Goal: Information Seeking & Learning: Learn about a topic

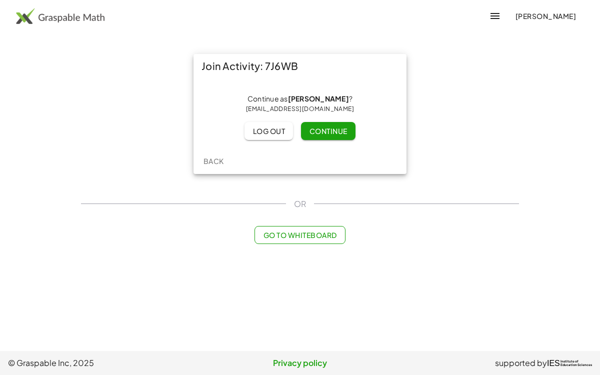
click at [337, 129] on span "Continue" at bounding box center [328, 131] width 38 height 9
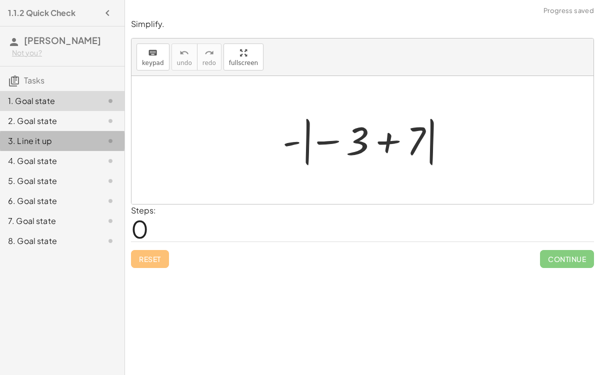
click at [24, 145] on div "3. Line it up" at bounding box center [48, 141] width 81 height 12
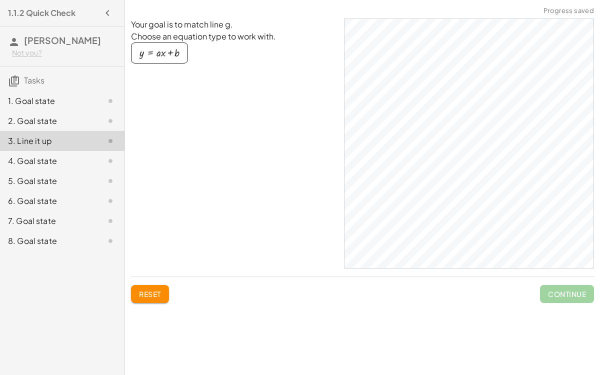
click at [18, 156] on div "4. Goal state" at bounding box center [48, 161] width 81 height 12
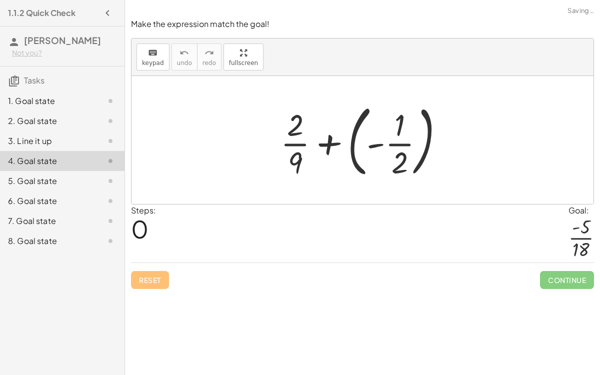
click at [23, 178] on div "5. Goal state" at bounding box center [48, 181] width 81 height 12
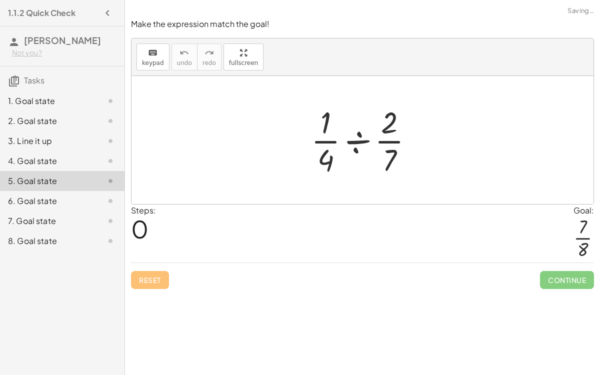
click at [27, 204] on div "6. Goal state" at bounding box center [48, 201] width 81 height 12
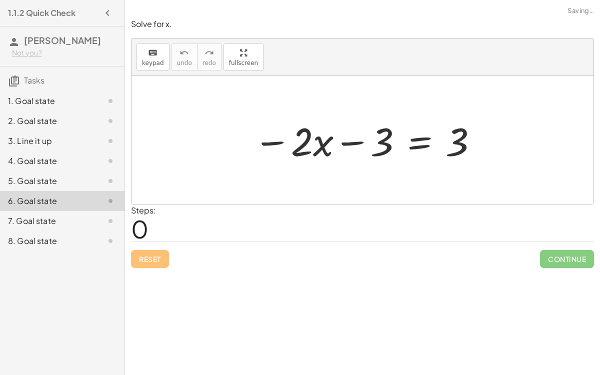
click at [38, 225] on div "7. Goal state" at bounding box center [48, 221] width 81 height 12
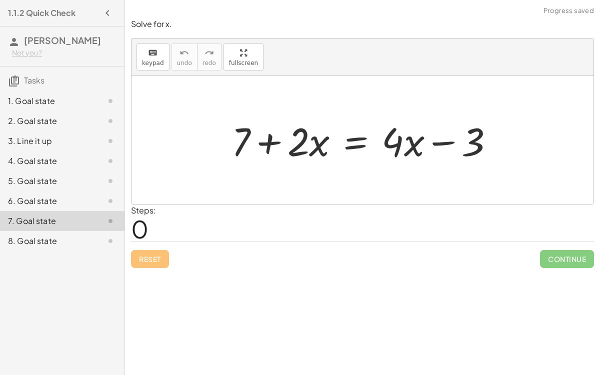
click at [38, 238] on div "8. Goal state" at bounding box center [48, 241] width 81 height 12
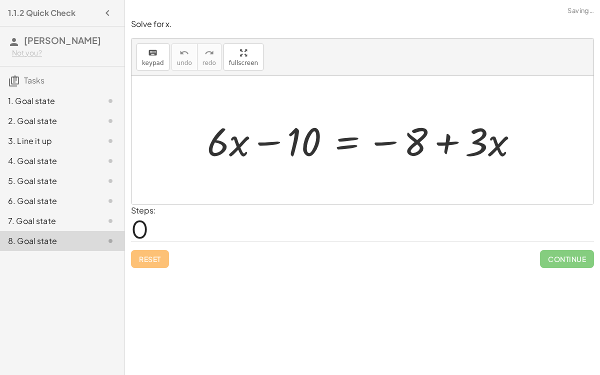
click at [25, 163] on div "4. Goal state" at bounding box center [48, 161] width 81 height 12
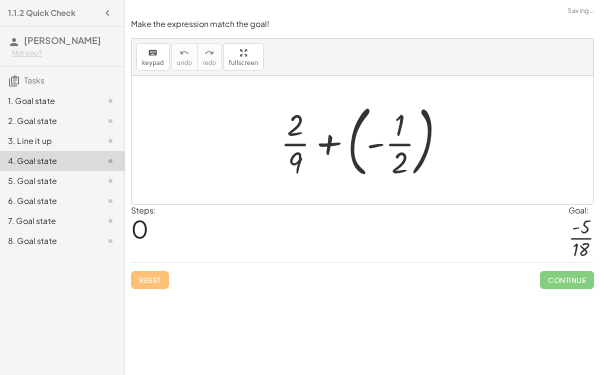
click at [28, 145] on div "3. Line it up" at bounding box center [48, 141] width 81 height 12
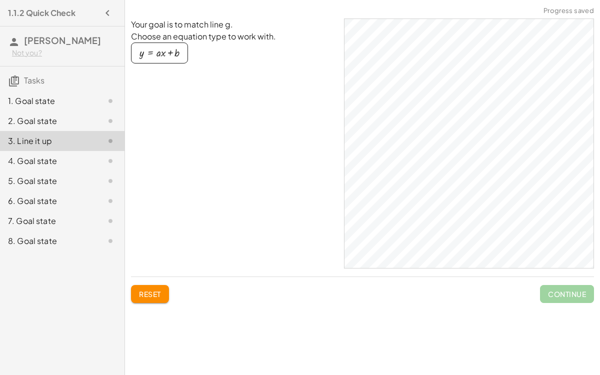
click at [28, 117] on div "2. Goal state" at bounding box center [48, 121] width 81 height 12
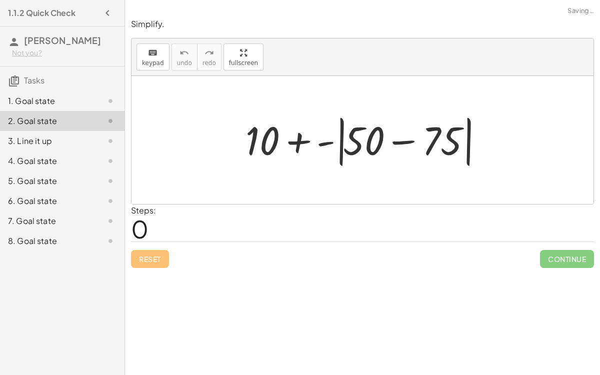
click at [29, 131] on div "1. Goal state" at bounding box center [62, 141] width 125 height 20
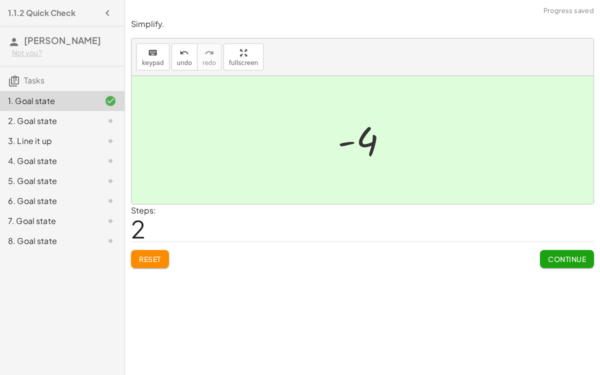
click at [572, 267] on button "Continue" at bounding box center [567, 259] width 54 height 18
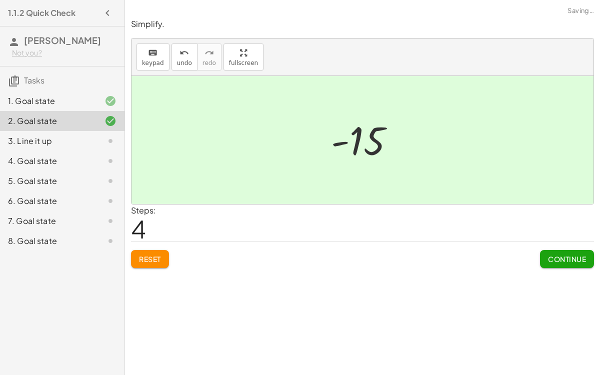
click at [566, 259] on span "Continue" at bounding box center [567, 259] width 38 height 9
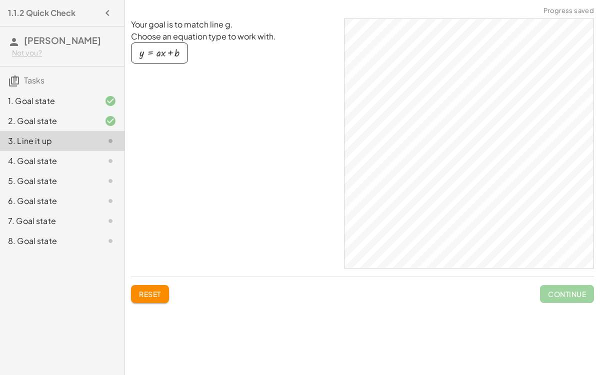
click at [28, 157] on div "4. Goal state" at bounding box center [48, 161] width 81 height 12
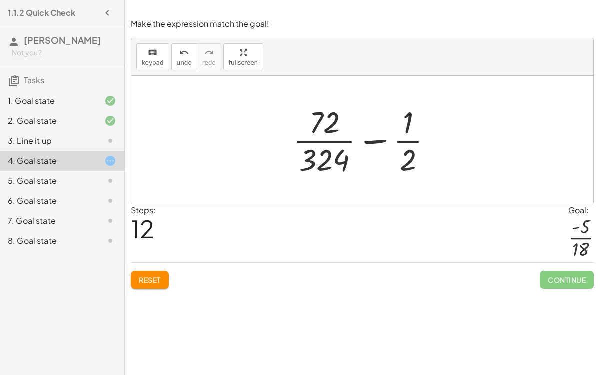
click at [34, 131] on div "1. Goal state" at bounding box center [62, 141] width 125 height 20
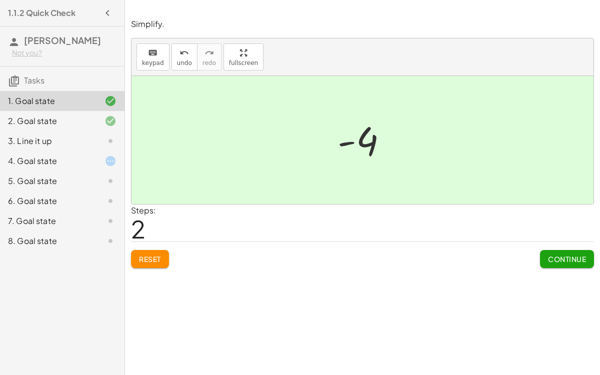
click at [56, 158] on div "4. Goal state" at bounding box center [48, 161] width 81 height 12
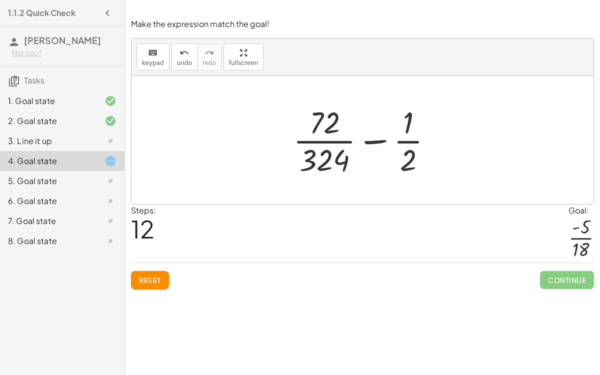
click at [383, 139] on div at bounding box center [367, 140] width 158 height 77
click at [398, 140] on div at bounding box center [367, 140] width 158 height 77
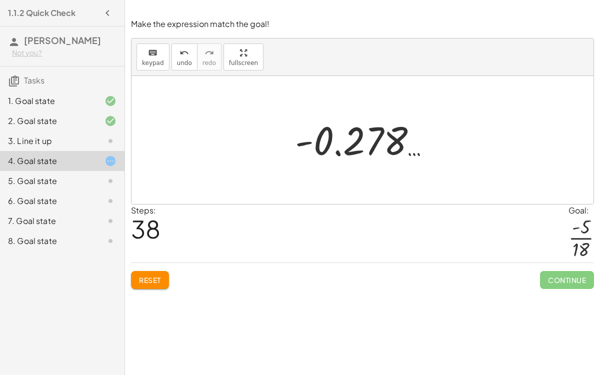
click at [151, 283] on span "Reset" at bounding box center [150, 280] width 22 height 9
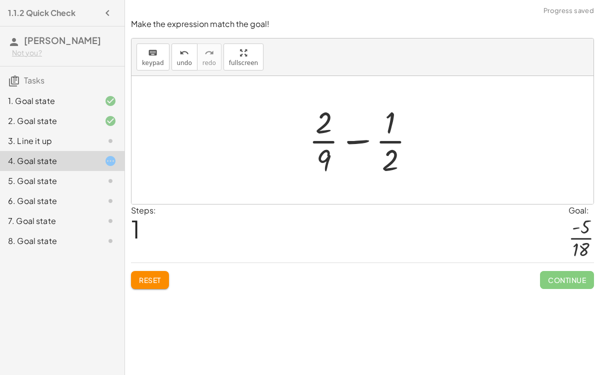
click at [144, 277] on span "Reset" at bounding box center [150, 280] width 22 height 9
click at [146, 280] on span "Reset" at bounding box center [150, 280] width 22 height 9
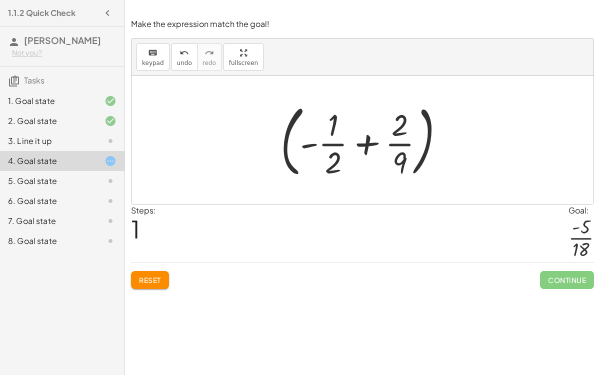
click at [33, 183] on div "5. Goal state" at bounding box center [48, 181] width 81 height 12
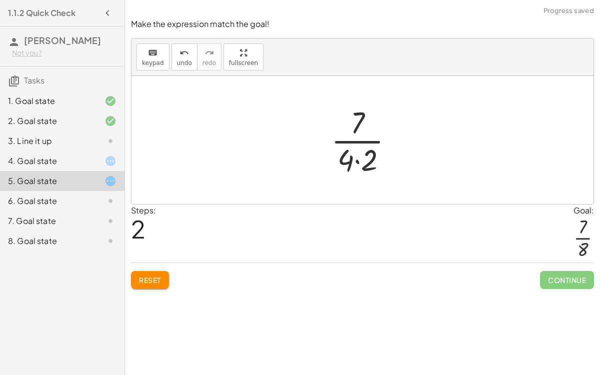
click at [27, 203] on div "6. Goal state" at bounding box center [48, 201] width 81 height 12
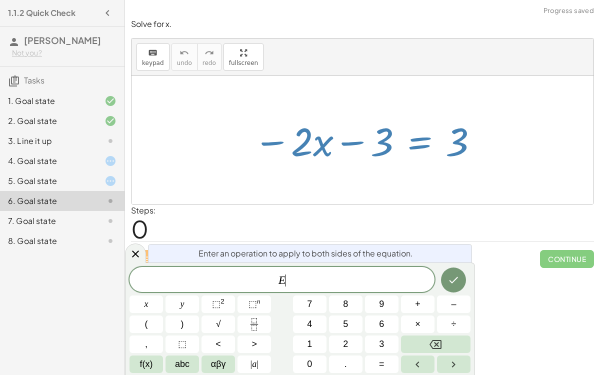
click at [543, 308] on div "Simplify. keyboard keypad undo undo redo redo fullscreen - | − 3 + 7 | - | 4 | …" at bounding box center [362, 187] width 475 height 375
click at [135, 251] on icon at bounding box center [136, 254] width 12 height 12
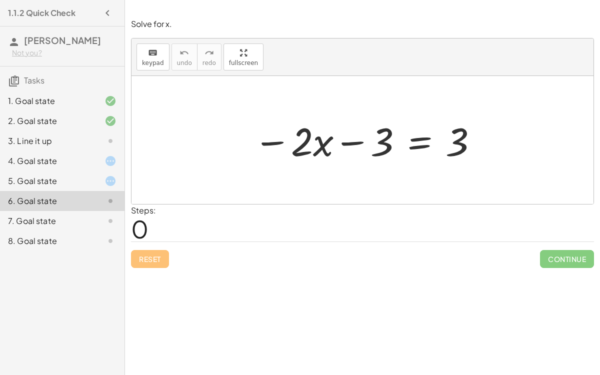
click at [29, 161] on div "4. Goal state" at bounding box center [48, 161] width 81 height 12
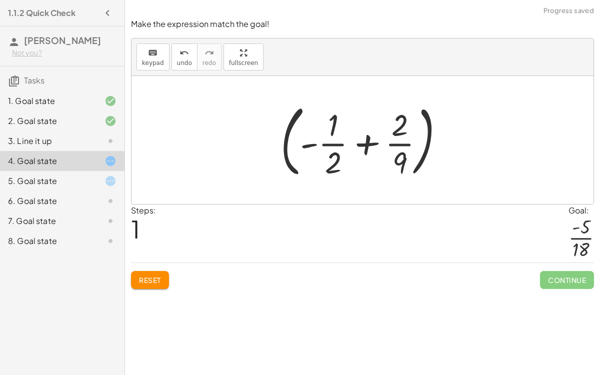
click at [34, 182] on div "5. Goal state" at bounding box center [48, 181] width 81 height 12
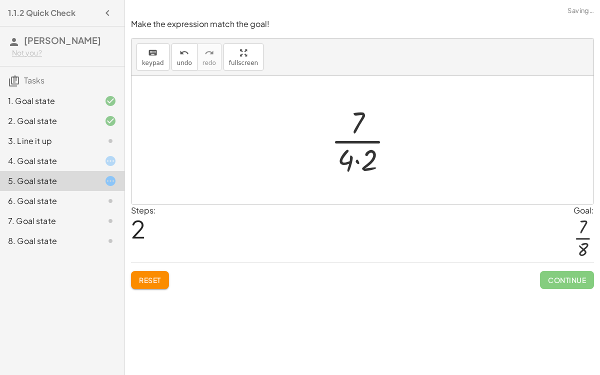
click at [145, 280] on span "Reset" at bounding box center [150, 280] width 22 height 9
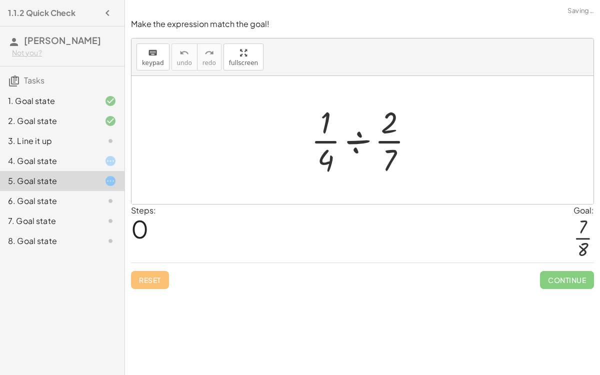
click at [59, 191] on div "4. Goal state" at bounding box center [62, 201] width 125 height 20
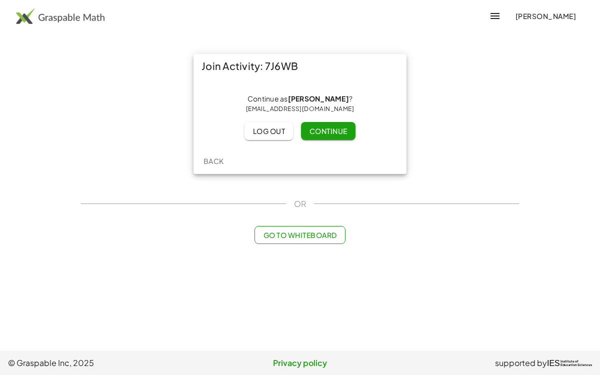
click at [341, 125] on button "Continue" at bounding box center [328, 131] width 54 height 18
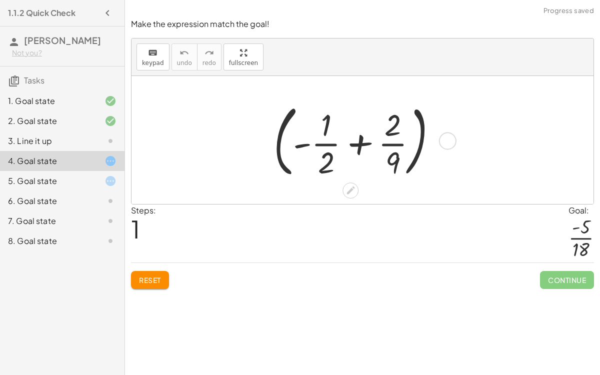
click at [459, 140] on div "+ · 2 · 9 + ( - · 1 · 2 ) ( + - · 1 · 2 + · 2 · 9 )" at bounding box center [363, 140] width 209 height 88
click at [350, 192] on icon at bounding box center [351, 191] width 8 height 8
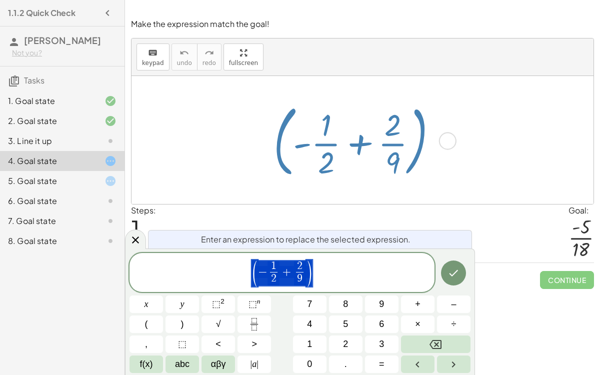
click at [454, 343] on button "Backspace" at bounding box center [436, 345] width 70 height 18
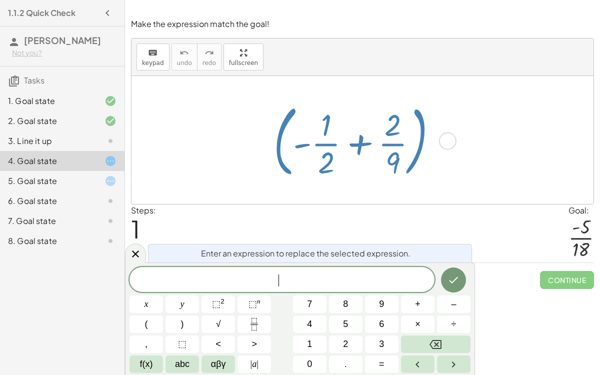
click at [251, 321] on icon "Fraction" at bounding box center [254, 324] width 13 height 13
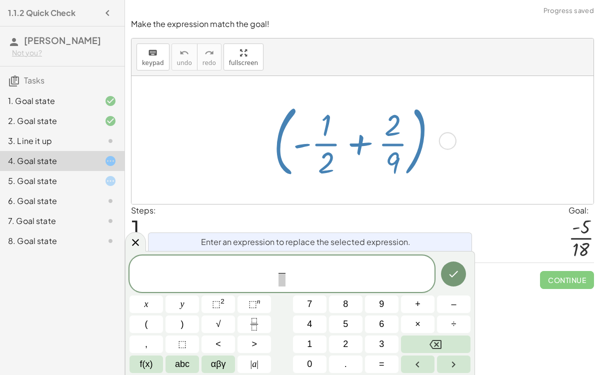
click at [462, 301] on button "–" at bounding box center [454, 305] width 34 height 18
click at [346, 324] on span "5" at bounding box center [345, 325] width 5 height 14
click at [285, 279] on span at bounding box center [282, 280] width 16 height 14
click at [309, 345] on span "1" at bounding box center [309, 345] width 5 height 14
click at [344, 300] on span "8" at bounding box center [345, 305] width 5 height 14
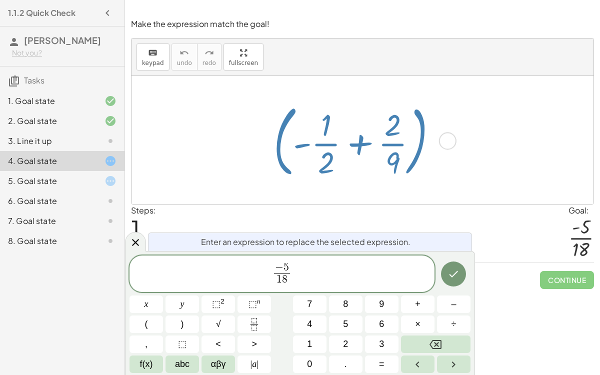
click at [458, 343] on button "Backspace" at bounding box center [436, 345] width 70 height 18
click at [347, 301] on span "8" at bounding box center [345, 305] width 5 height 14
click at [453, 275] on icon "Done" at bounding box center [454, 274] width 12 height 12
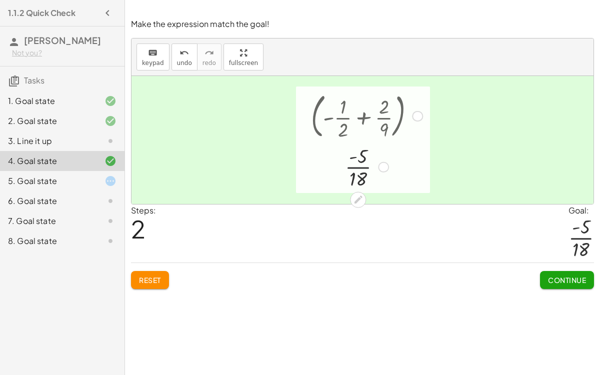
click at [364, 117] on div at bounding box center [367, 115] width 122 height 53
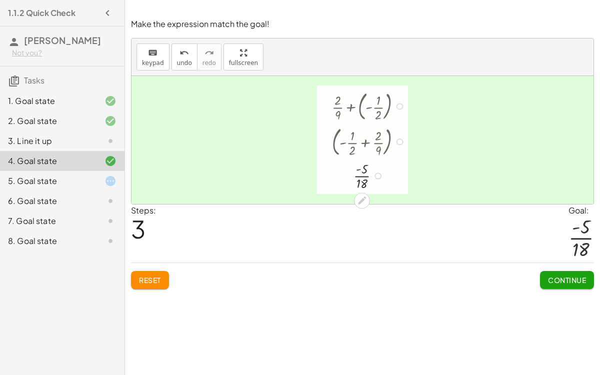
click at [577, 280] on span "Continue" at bounding box center [567, 280] width 38 height 9
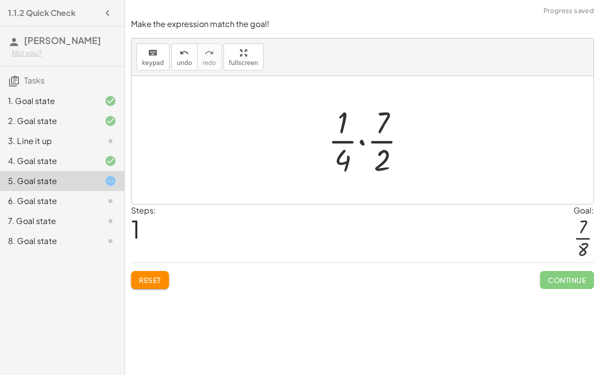
click at [383, 216] on div "Steps: 1 Goal: · 7 · 8" at bounding box center [362, 234] width 463 height 59
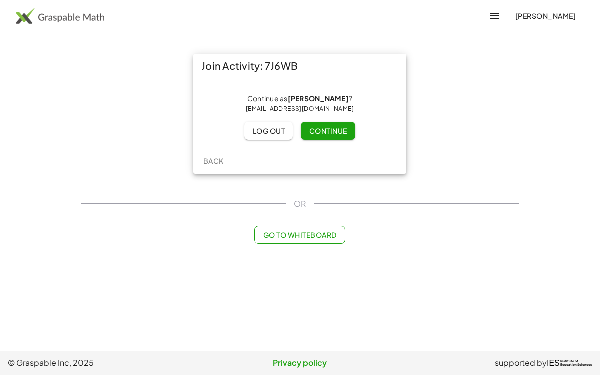
click at [349, 128] on button "Continue" at bounding box center [328, 131] width 54 height 18
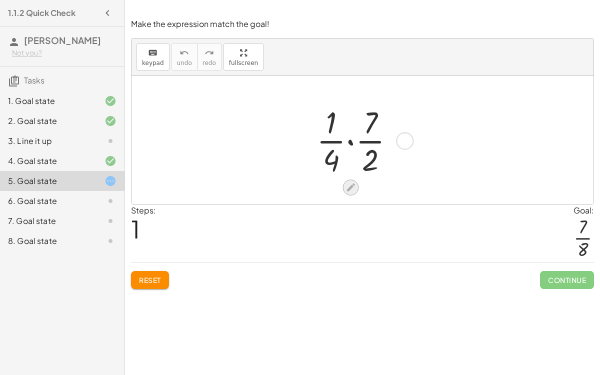
click at [354, 187] on icon at bounding box center [351, 187] width 11 height 11
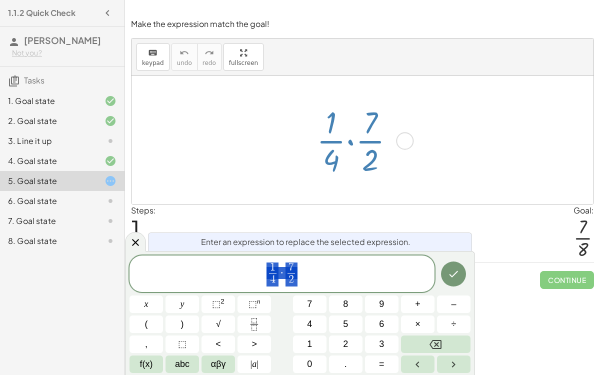
click at [458, 343] on button "Backspace" at bounding box center [436, 345] width 70 height 18
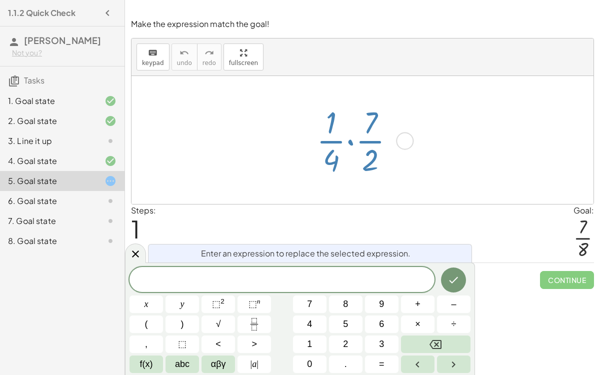
click at [318, 304] on button "7" at bounding box center [310, 305] width 34 height 18
click at [260, 326] on icon "Fraction" at bounding box center [254, 324] width 13 height 13
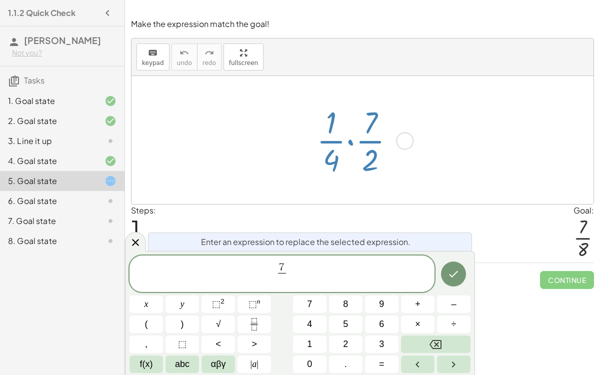
click at [351, 301] on button "8" at bounding box center [346, 305] width 34 height 18
click at [454, 277] on icon "Done" at bounding box center [454, 274] width 12 height 12
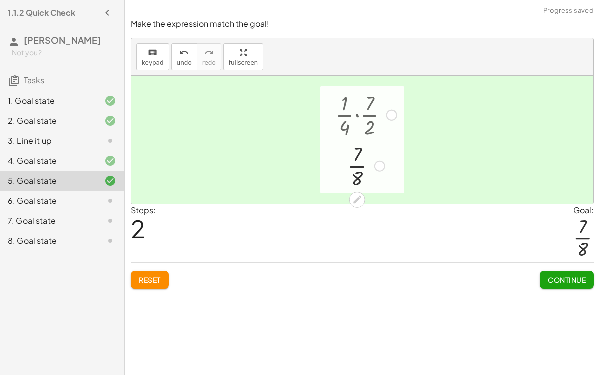
click at [578, 279] on span "Continue" at bounding box center [567, 280] width 38 height 9
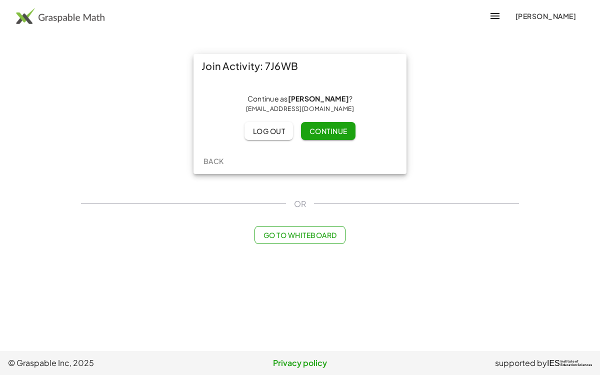
click at [344, 128] on span "Continue" at bounding box center [328, 131] width 38 height 9
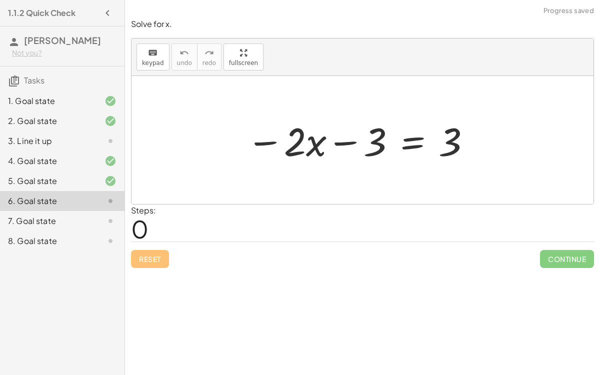
click at [409, 174] on icon at bounding box center [412, 175] width 11 height 11
click at [374, 171] on span "+" at bounding box center [373, 175] width 6 height 15
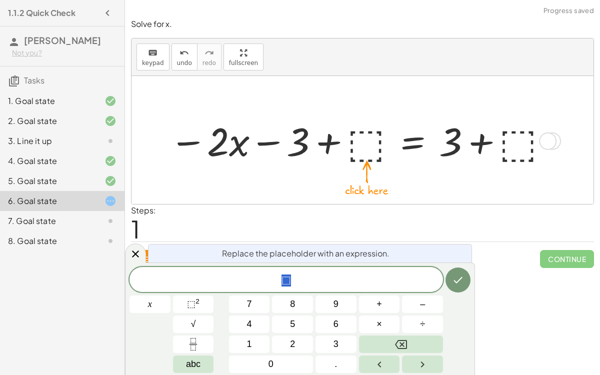
click at [369, 235] on div "Steps: 1" at bounding box center [362, 223] width 463 height 37
click at [519, 313] on div "Simplify. keyboard keypad undo undo redo redo fullscreen × Steps: 2 Reset Conti…" at bounding box center [362, 187] width 475 height 375
click at [135, 253] on icon at bounding box center [136, 254] width 12 height 12
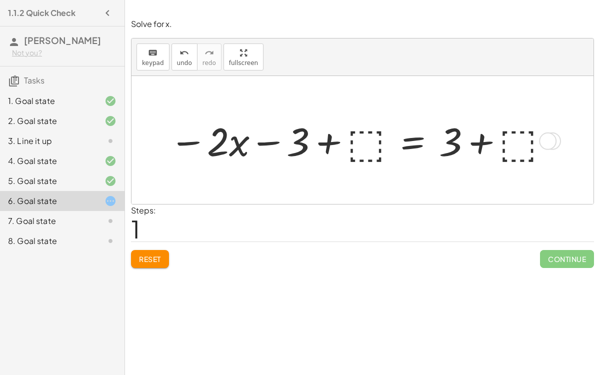
click at [147, 260] on span "Reset" at bounding box center [150, 259] width 22 height 9
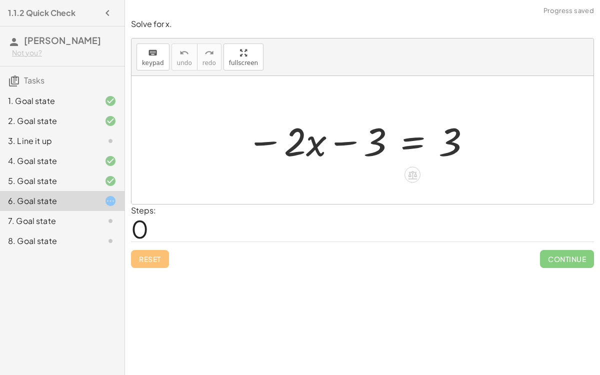
click at [139, 253] on div "Reset Continue" at bounding box center [362, 255] width 463 height 27
click at [142, 252] on div "Reset Continue" at bounding box center [362, 255] width 463 height 27
click at [142, 253] on div "Reset Continue" at bounding box center [362, 255] width 463 height 27
click at [145, 258] on div "Reset Continue" at bounding box center [362, 255] width 463 height 27
click at [145, 266] on div "Reset Continue" at bounding box center [362, 255] width 463 height 27
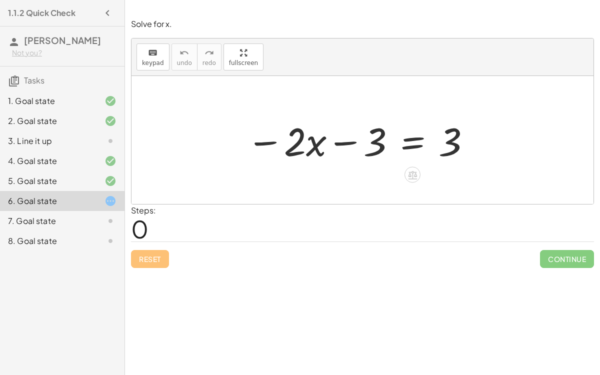
click at [136, 261] on div "Reset Continue" at bounding box center [362, 255] width 463 height 27
click at [136, 258] on div "Reset Continue" at bounding box center [362, 255] width 463 height 27
click at [137, 258] on div "Reset Continue" at bounding box center [362, 255] width 463 height 27
click at [138, 256] on div "Reset Continue" at bounding box center [362, 255] width 463 height 27
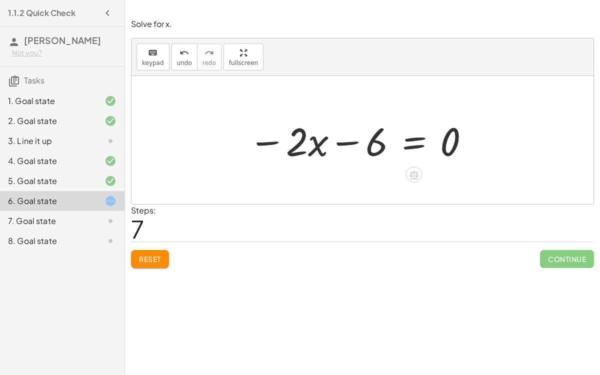
click at [153, 258] on span "Reset" at bounding box center [150, 259] width 22 height 9
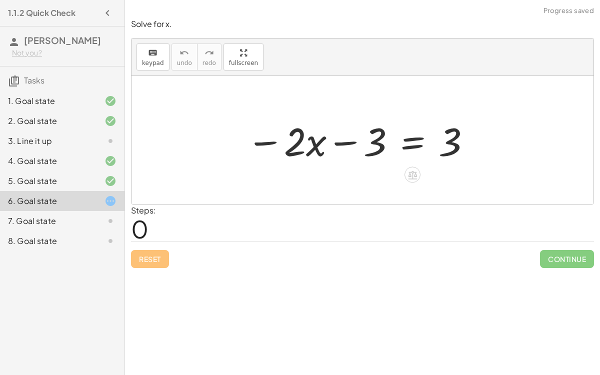
click at [159, 251] on div "Reset Continue" at bounding box center [362, 255] width 463 height 27
click at [152, 253] on div "Reset Continue" at bounding box center [362, 255] width 463 height 27
click at [148, 252] on div "Reset Continue" at bounding box center [362, 255] width 463 height 27
click at [144, 254] on div "Reset Continue" at bounding box center [362, 255] width 463 height 27
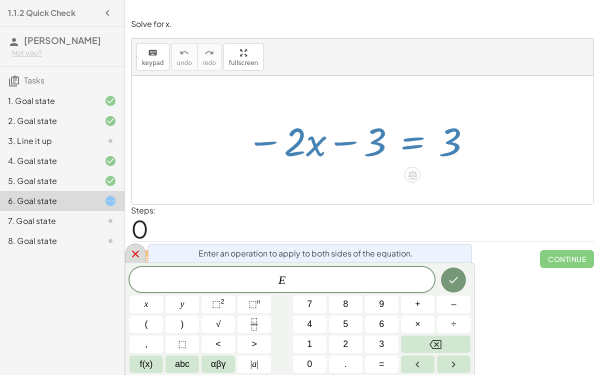
click at [129, 253] on div at bounding box center [135, 254] width 21 height 20
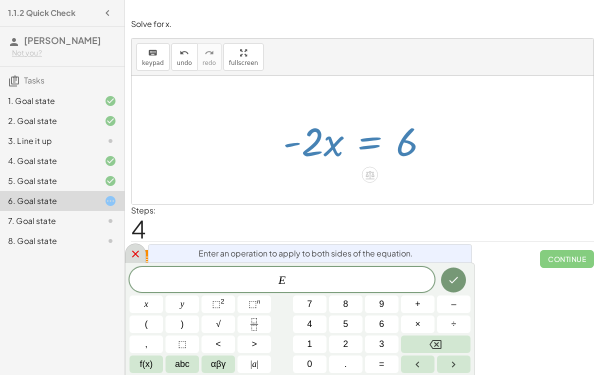
click at [418, 303] on span "+" at bounding box center [418, 305] width 6 height 14
click at [387, 323] on button "6" at bounding box center [382, 325] width 34 height 18
click at [452, 277] on icon "Done" at bounding box center [454, 280] width 12 height 12
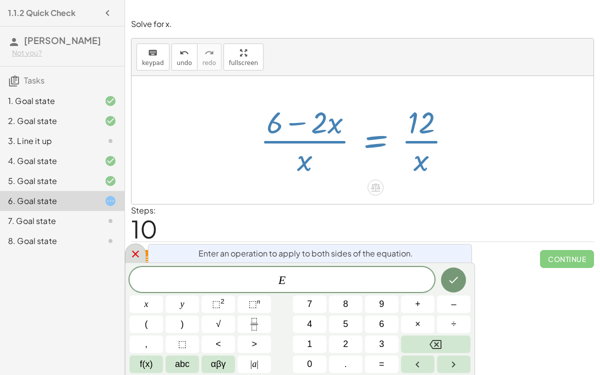
click at [318, 306] on button "7" at bounding box center [310, 305] width 34 height 18
click at [466, 281] on button "Done" at bounding box center [453, 280] width 25 height 25
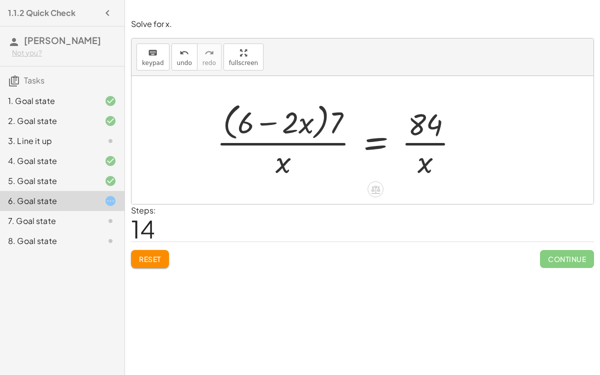
click at [161, 255] on span "Reset" at bounding box center [150, 259] width 22 height 9
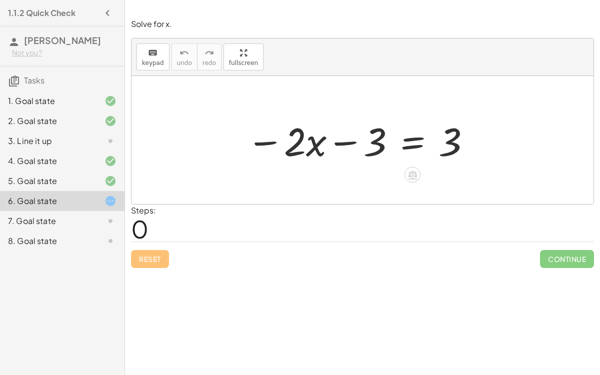
click at [422, 141] on div at bounding box center [360, 141] width 236 height 52
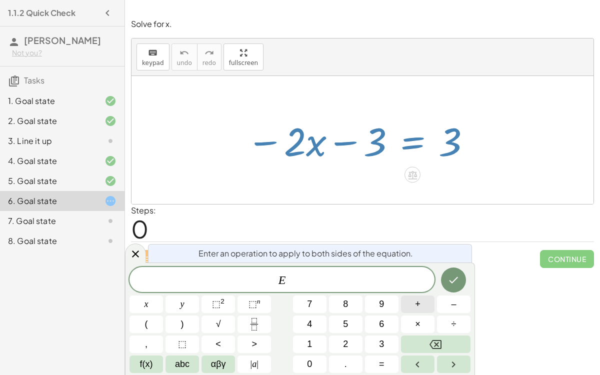
click at [416, 302] on span "+" at bounding box center [418, 305] width 6 height 14
click at [369, 339] on button "3" at bounding box center [382, 345] width 34 height 18
click at [455, 275] on icon "Done" at bounding box center [454, 280] width 12 height 12
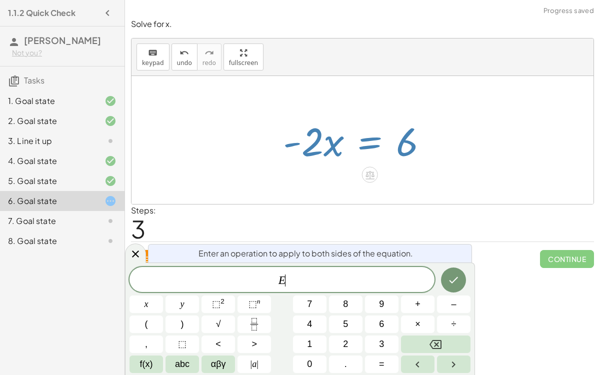
click at [255, 328] on icon "Fraction" at bounding box center [254, 324] width 13 height 13
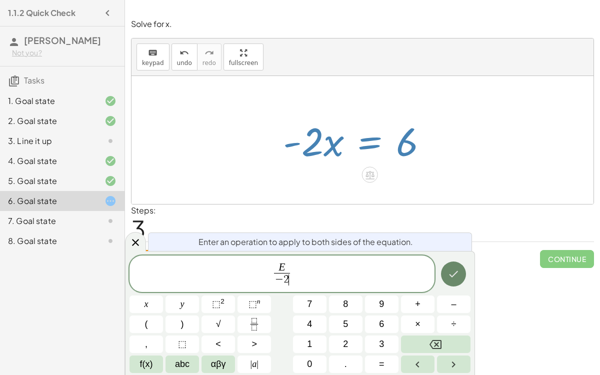
click at [447, 278] on button "Done" at bounding box center [453, 274] width 25 height 25
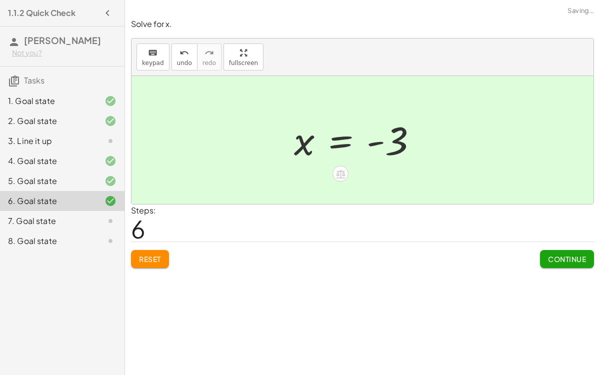
click at [565, 261] on span "Continue" at bounding box center [567, 259] width 38 height 9
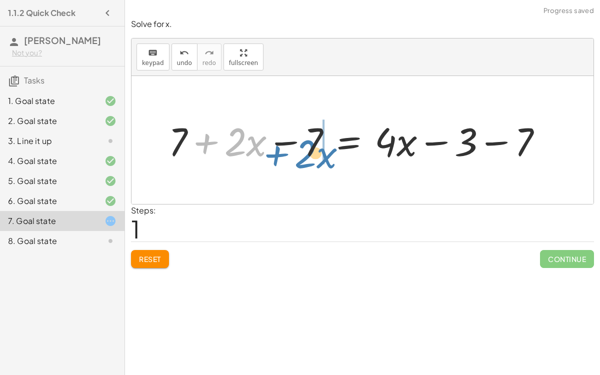
drag, startPoint x: 195, startPoint y: 134, endPoint x: 266, endPoint y: 146, distance: 72.5
click at [266, 146] on div at bounding box center [360, 141] width 392 height 52
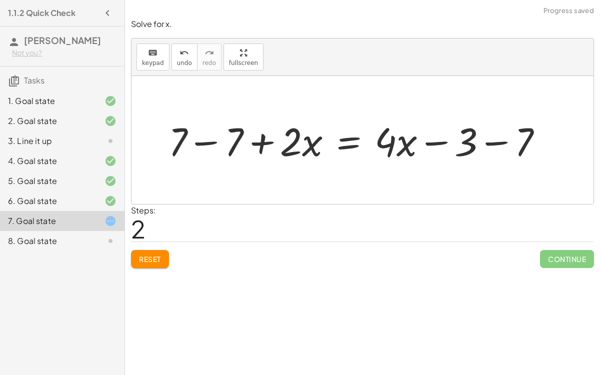
click at [214, 140] on div at bounding box center [360, 141] width 392 height 52
click at [497, 142] on div at bounding box center [415, 141] width 281 height 52
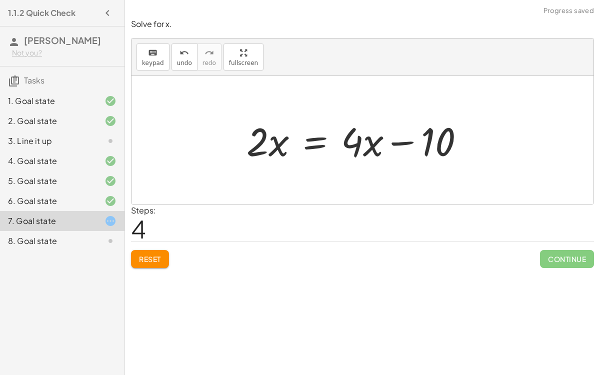
click at [315, 142] on div at bounding box center [360, 141] width 236 height 52
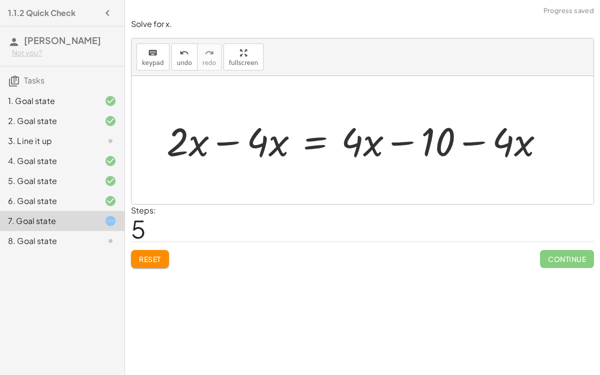
click at [226, 140] on div at bounding box center [360, 141] width 396 height 52
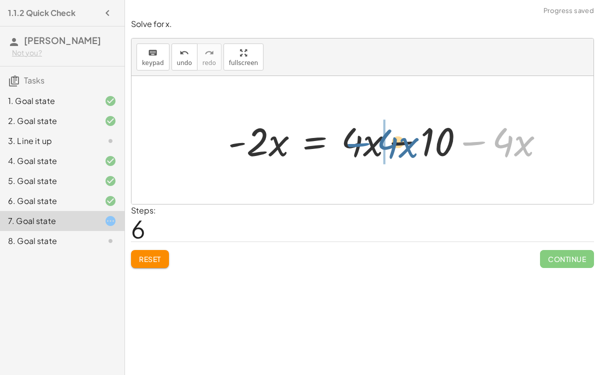
drag, startPoint x: 473, startPoint y: 141, endPoint x: 357, endPoint y: 141, distance: 116.6
click at [357, 141] on div at bounding box center [390, 141] width 334 height 52
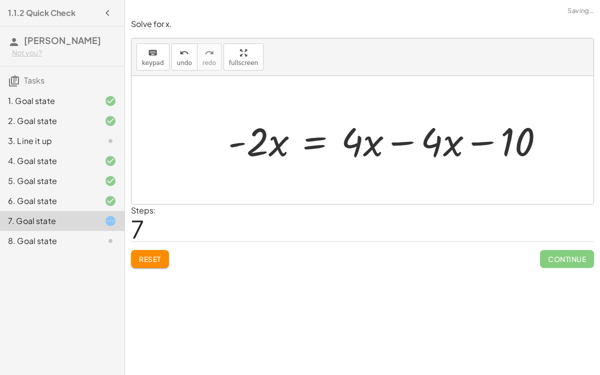
click at [401, 141] on div at bounding box center [390, 141] width 334 height 52
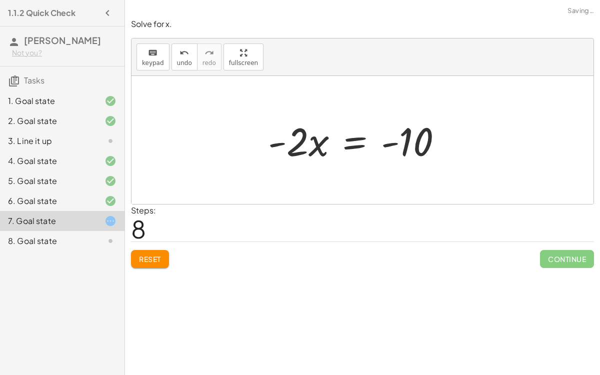
click at [351, 142] on div at bounding box center [359, 141] width 193 height 52
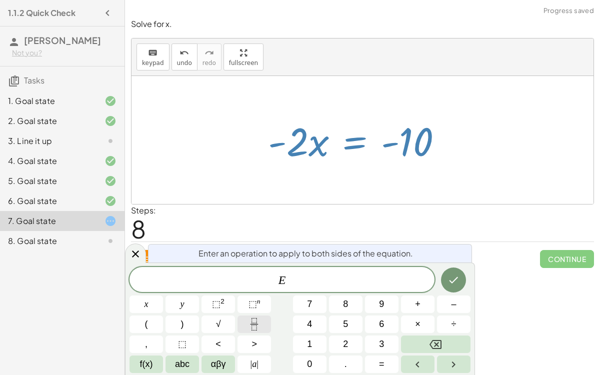
click at [252, 328] on icon "Fraction" at bounding box center [254, 327] width 5 height 5
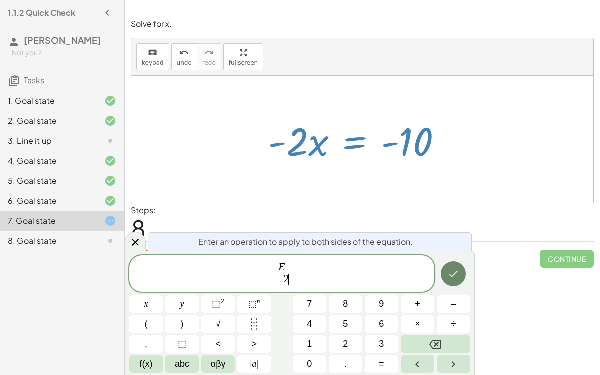
click at [453, 277] on icon "Done" at bounding box center [454, 274] width 12 height 12
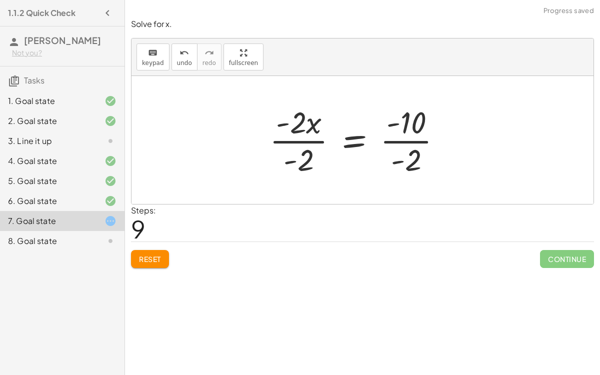
click at [309, 137] on div at bounding box center [360, 140] width 190 height 77
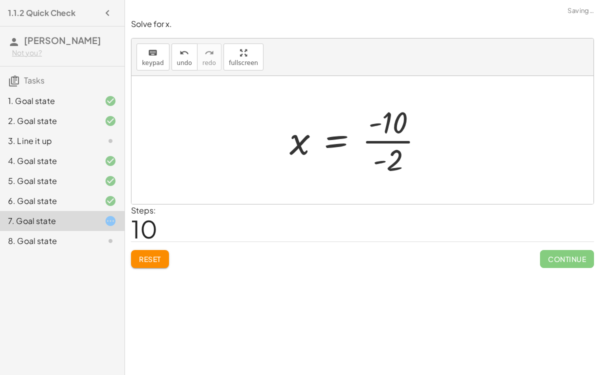
click at [413, 139] on div at bounding box center [361, 140] width 152 height 77
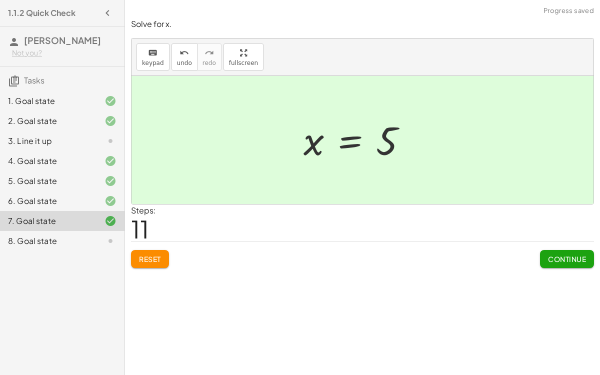
click at [555, 252] on button "Continue" at bounding box center [567, 259] width 54 height 18
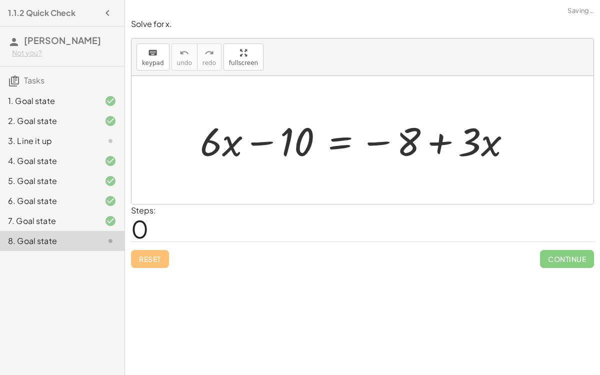
click at [339, 142] on div at bounding box center [359, 141] width 329 height 52
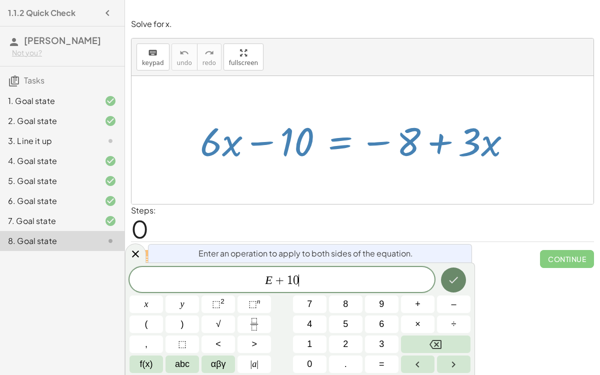
click at [445, 281] on button "Done" at bounding box center [453, 280] width 25 height 25
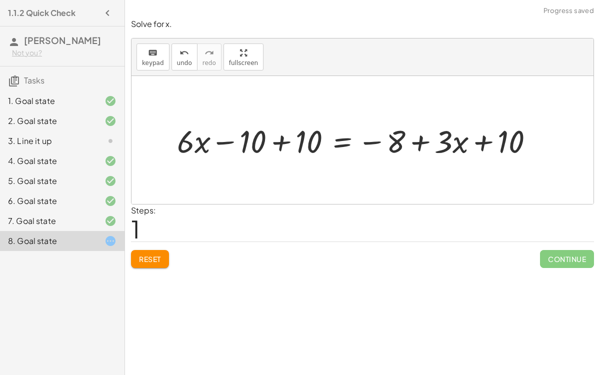
click at [274, 143] on div at bounding box center [359, 141] width 375 height 42
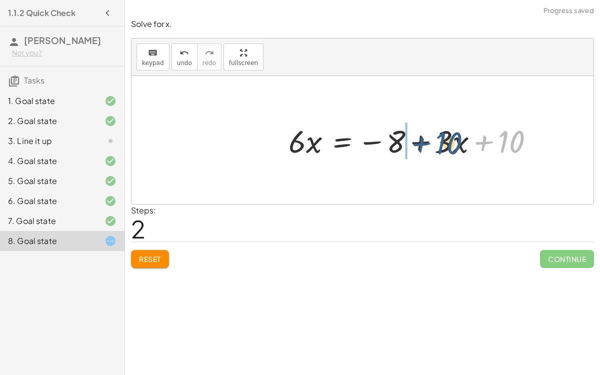
drag, startPoint x: 483, startPoint y: 142, endPoint x: 416, endPoint y: 142, distance: 67.0
click at [416, 142] on div at bounding box center [416, 141] width 264 height 42
click at [412, 139] on div at bounding box center [416, 141] width 264 height 42
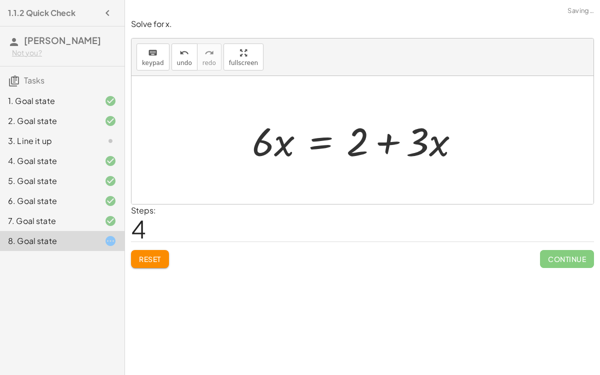
click at [322, 141] on div at bounding box center [359, 141] width 225 height 52
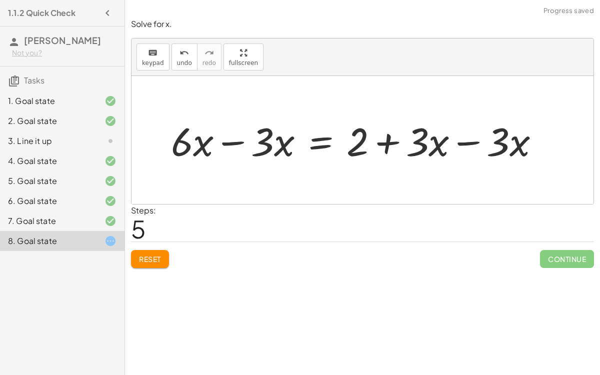
click at [239, 139] on div at bounding box center [359, 141] width 387 height 52
click at [455, 137] on div at bounding box center [400, 141] width 307 height 52
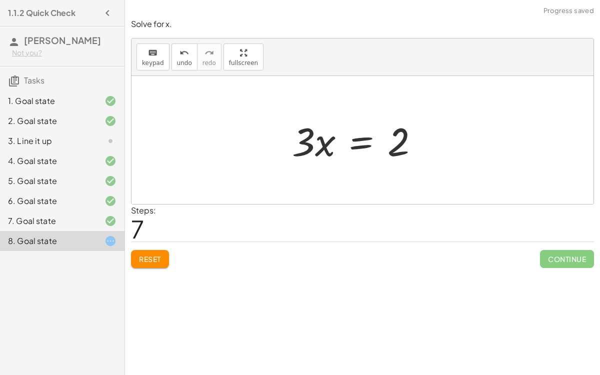
click at [361, 143] on div at bounding box center [359, 141] width 145 height 52
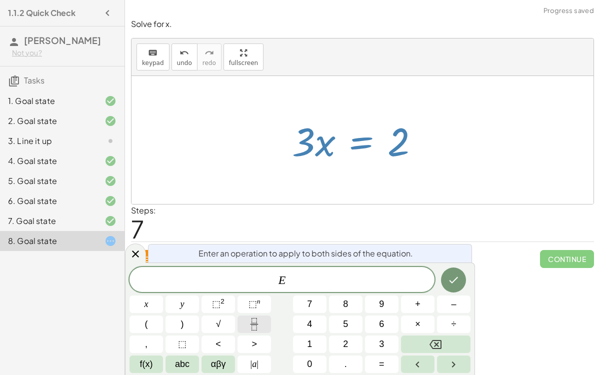
click at [255, 322] on icon "Fraction" at bounding box center [254, 324] width 13 height 13
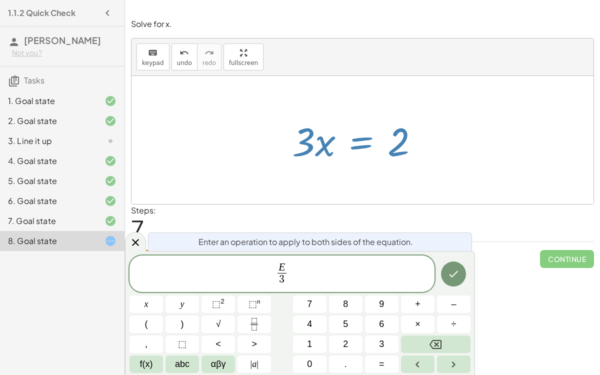
click at [436, 267] on div "E 3 ​ ​ x y ⬚ 2 ⬚ n 7 8 9 + – ( ) √ 4 5 6 × ÷ , ⬚ < > 1 2 3 f(x) abc αβγ | a | …" at bounding box center [300, 315] width 341 height 118
click at [451, 272] on icon "Done" at bounding box center [454, 274] width 12 height 12
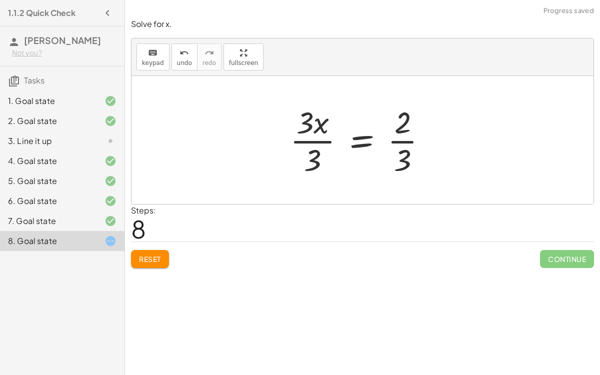
click at [323, 138] on div at bounding box center [362, 140] width 155 height 77
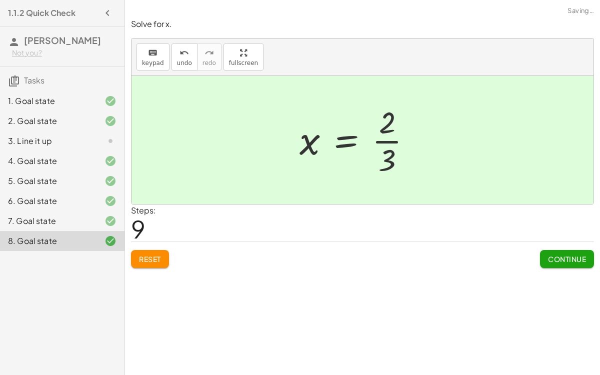
click at [396, 141] on div at bounding box center [360, 140] width 130 height 77
click at [557, 262] on span "Continue" at bounding box center [567, 259] width 38 height 9
